Goal: Task Accomplishment & Management: Manage account settings

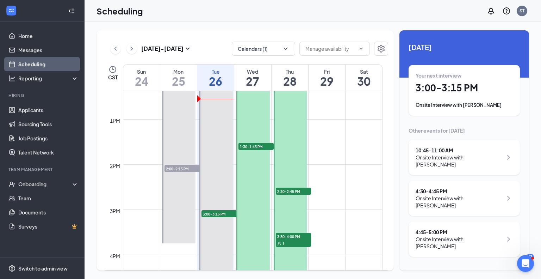
scroll to position [561, 0]
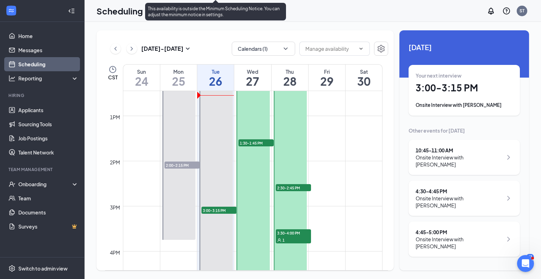
click at [215, 210] on span "3:00-3:15 PM" at bounding box center [218, 209] width 35 height 7
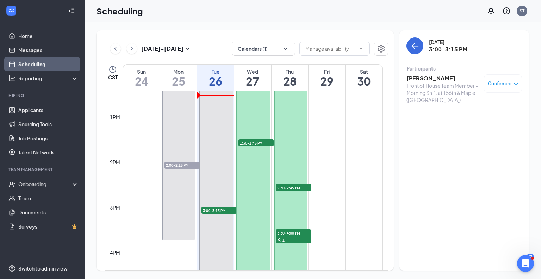
click at [424, 80] on h3 "[PERSON_NAME]" at bounding box center [443, 78] width 74 height 8
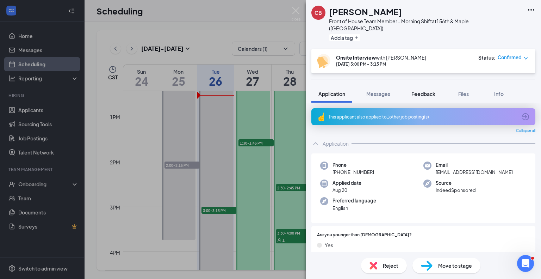
click at [415, 91] on span "Feedback" at bounding box center [423, 94] width 24 height 6
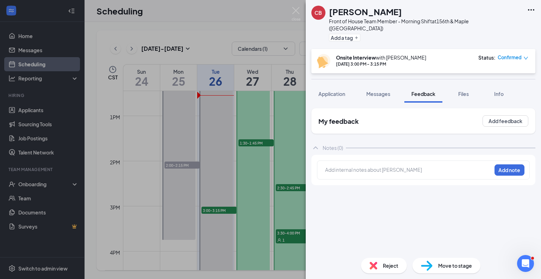
click at [366, 166] on div at bounding box center [408, 170] width 166 height 9
click at [376, 91] on span "Messages" at bounding box center [378, 94] width 24 height 6
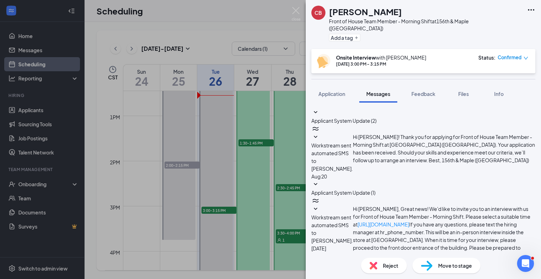
scroll to position [82, 0]
type textarea "Hi [PERSON_NAME], Could we please conduct your interview at 3:45 pm [DATE] inst…"
checkbox input "true"
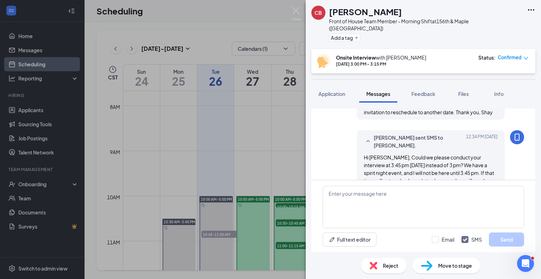
scroll to position [227, 0]
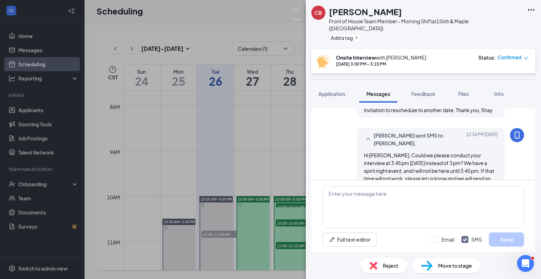
scroll to position [227, 0]
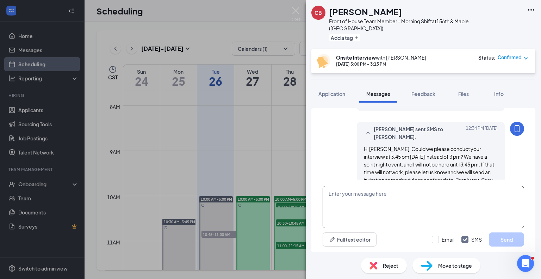
click at [343, 199] on textarea at bounding box center [423, 207] width 201 height 42
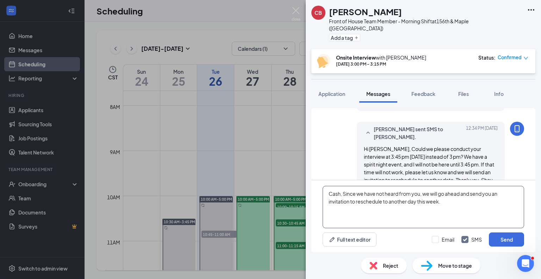
click at [420, 195] on textarea "Cash, Since we have not heard from you, we will go ahead and send you an invita…" at bounding box center [423, 207] width 201 height 42
click at [446, 203] on textarea "Cash, Since we have not heard from you yet, we will go ahead and send you an in…" at bounding box center [423, 207] width 201 height 42
click at [329, 192] on textarea "Cash, Since we have not heard from you yet, we will go ahead and send you an in…" at bounding box center [423, 207] width 201 height 42
click at [406, 194] on textarea "Hi Cash, Since we have not heard from you yet, we will go ahead and send you an…" at bounding box center [423, 207] width 201 height 42
type textarea "Hi Cash, Since we have not heard back from you yet, we will go ahead and send y…"
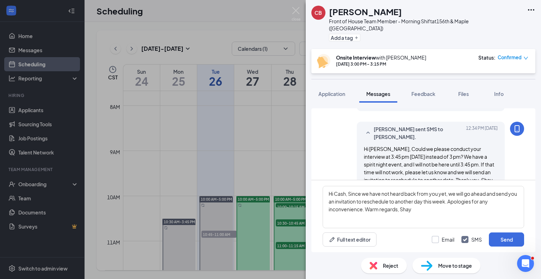
click at [434, 236] on input "Email" at bounding box center [443, 239] width 23 height 7
checkbox input "true"
click at [499, 243] on button "Send" at bounding box center [506, 239] width 35 height 14
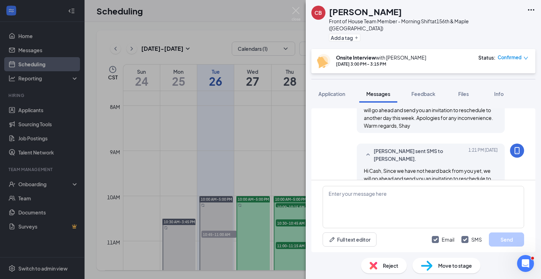
scroll to position [356, 0]
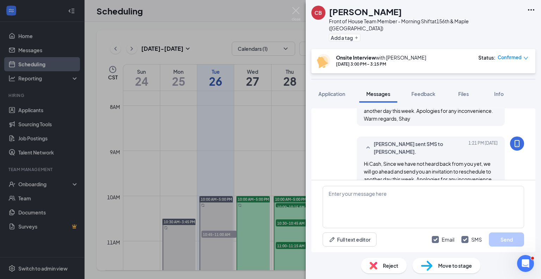
drag, startPoint x: 525, startPoint y: 52, endPoint x: 522, endPoint y: 55, distance: 5.2
click at [522, 55] on div "Status : Confirmed" at bounding box center [503, 61] width 50 height 14
click at [526, 56] on icon "down" at bounding box center [525, 58] width 5 height 5
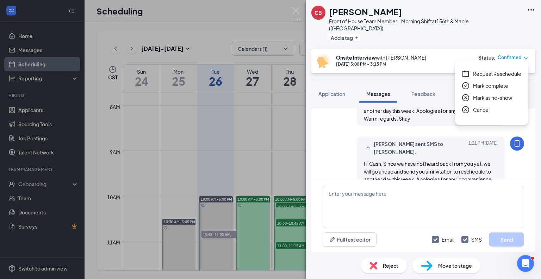
click at [497, 74] on span "Request Reschedule" at bounding box center [497, 74] width 48 height 8
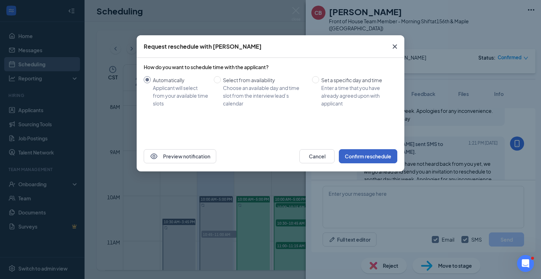
click at [363, 158] on button "Confirm reschedule" at bounding box center [368, 156] width 58 height 14
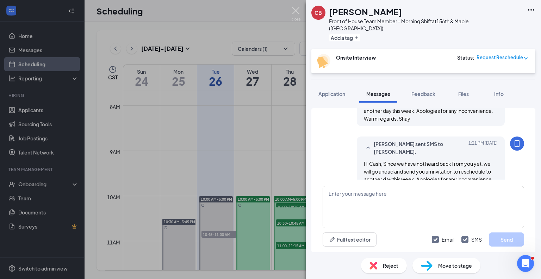
click at [295, 14] on img at bounding box center [296, 14] width 9 height 14
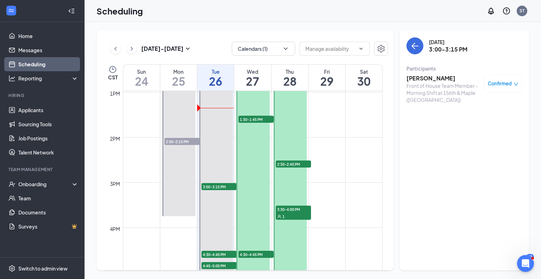
scroll to position [587, 0]
